Goal: Check status: Check status

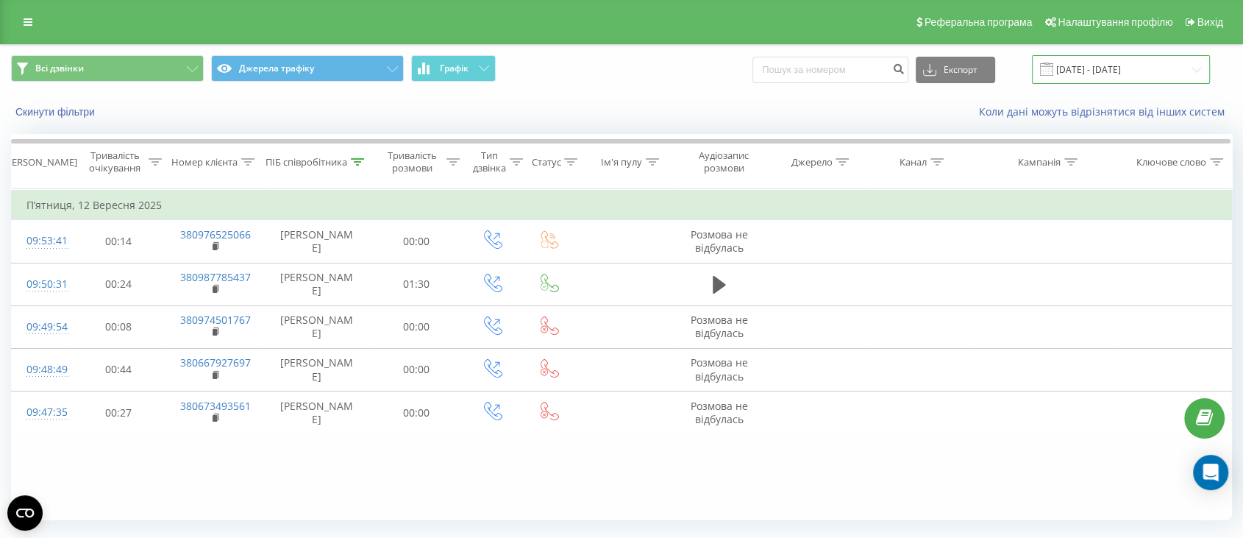
click at [1094, 66] on input "[DATE] - [DATE]" at bounding box center [1121, 69] width 178 height 29
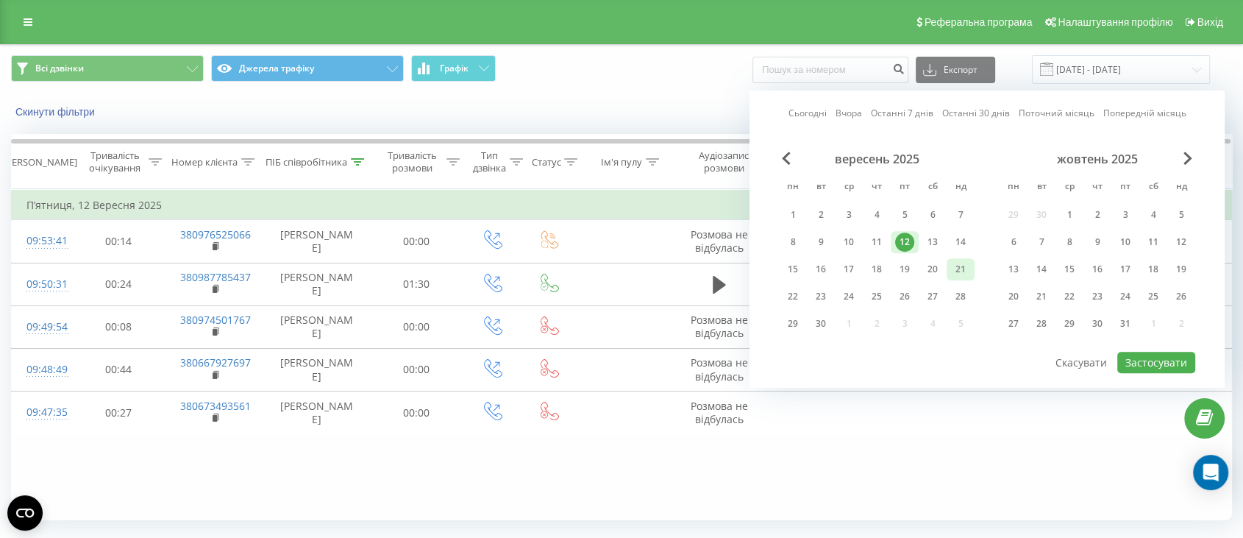
click at [953, 264] on div "21" at bounding box center [960, 269] width 19 height 19
click at [1125, 353] on button "Застосувати" at bounding box center [1156, 362] width 78 height 21
type input "21.09.2025 - 21.09.2025"
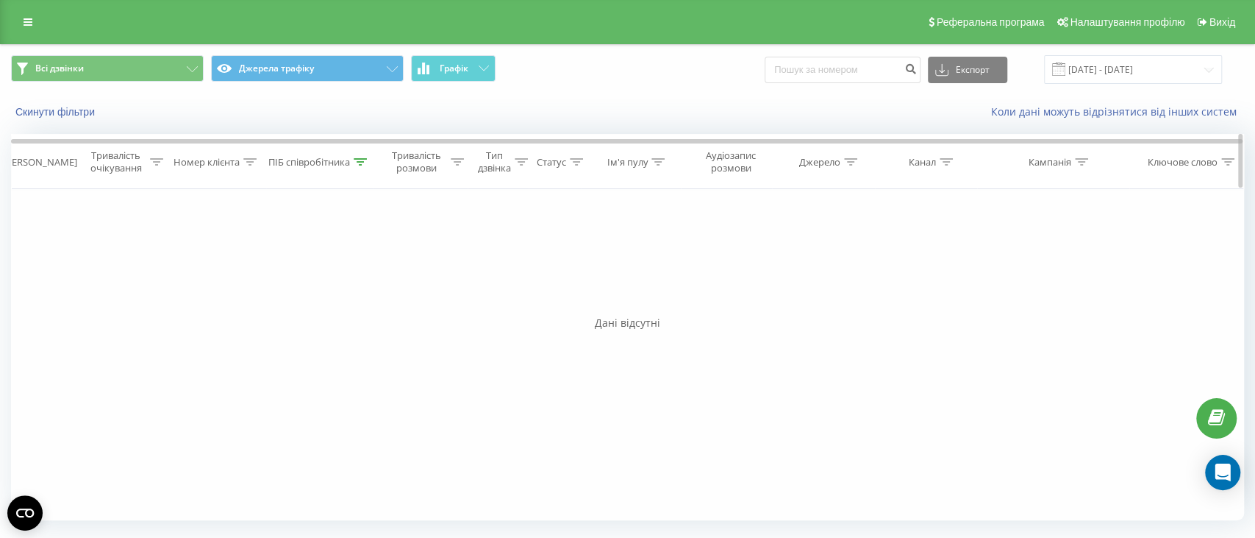
click at [300, 163] on div "ПІБ співробітника" at bounding box center [309, 162] width 82 height 13
click at [309, 266] on input "Терещенко" at bounding box center [319, 267] width 129 height 26
click button "OK" at bounding box center [350, 297] width 63 height 18
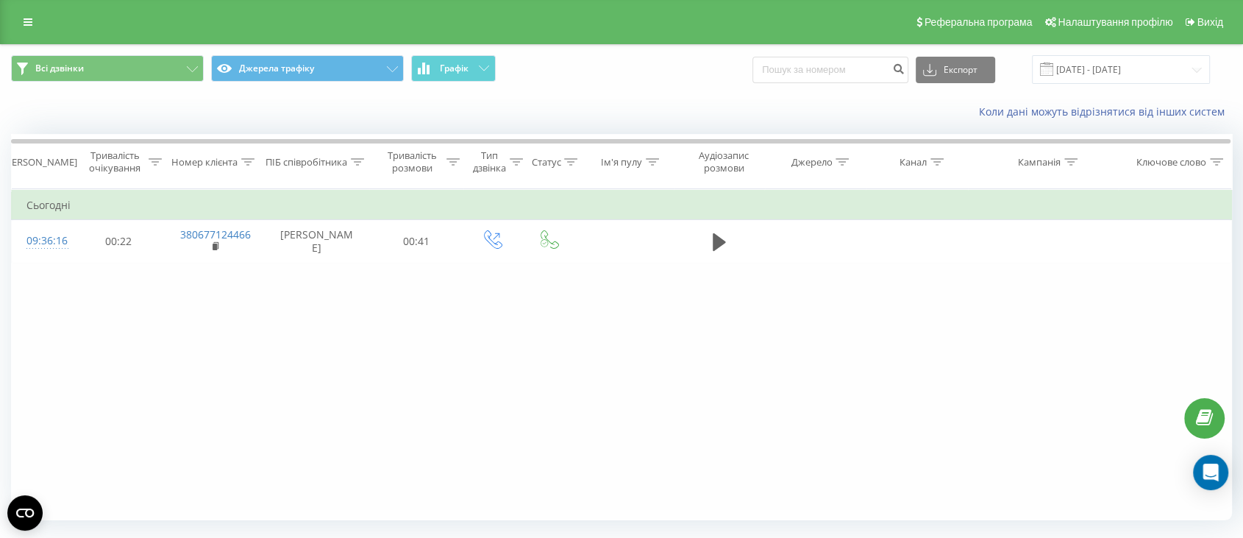
scroll to position [38, 0]
